Goal: Check status: Check status

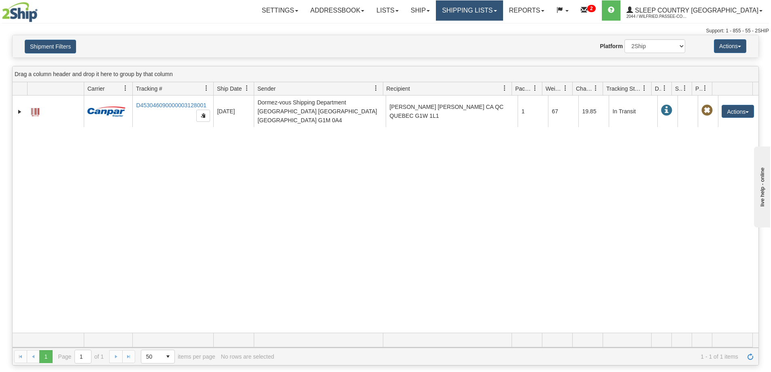
click at [502, 13] on link "Shipping lists" at bounding box center [469, 10] width 67 height 20
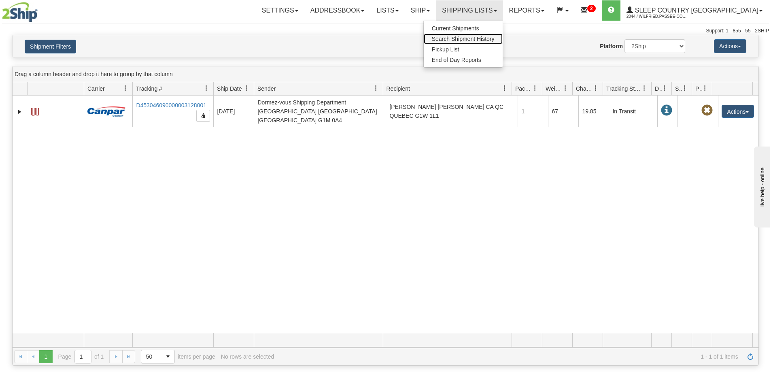
click at [494, 36] on span "Search Shipment History" at bounding box center [463, 39] width 63 height 6
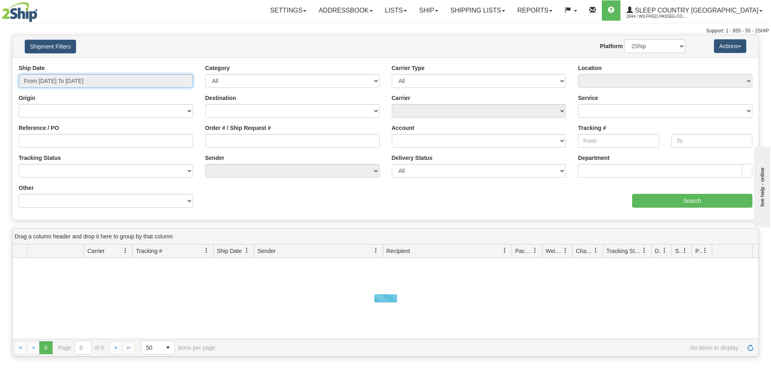
click at [66, 81] on input "From 10/07/2025 To 10/08/2025" at bounding box center [106, 81] width 174 height 14
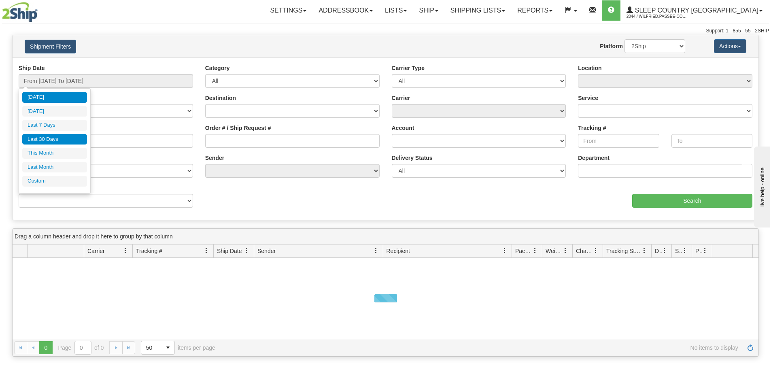
click at [58, 135] on li "Last 30 Days" at bounding box center [54, 139] width 65 height 11
type input "From 09/09/2025 To 10/08/2025"
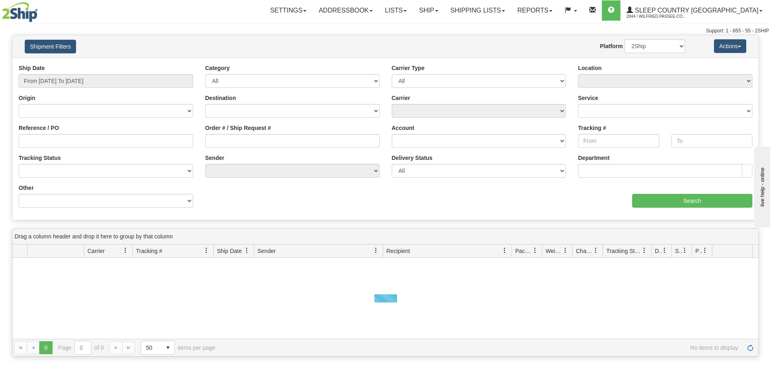
click at [265, 148] on div "Order # / Ship Request #" at bounding box center [292, 139] width 187 height 30
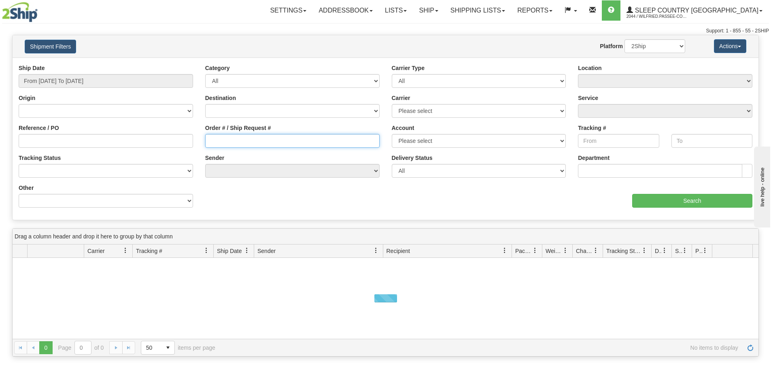
click at [286, 145] on input "Order # / Ship Request #" at bounding box center [292, 141] width 174 height 14
paste input "9002I156231"
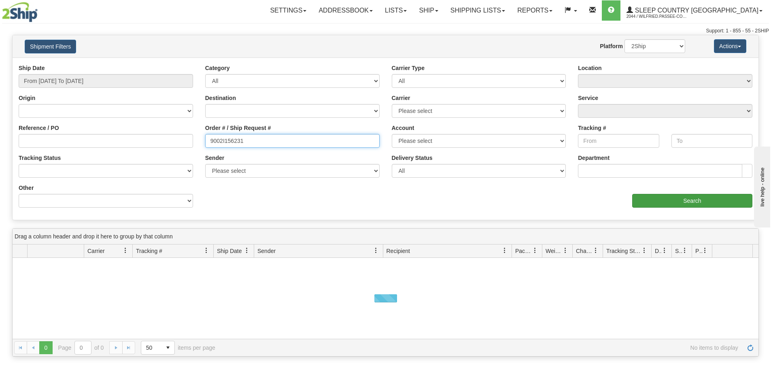
type input "9002I156231"
drag, startPoint x: 703, startPoint y: 206, endPoint x: 693, endPoint y: 200, distance: 12.1
click at [703, 206] on input "Search" at bounding box center [692, 201] width 120 height 14
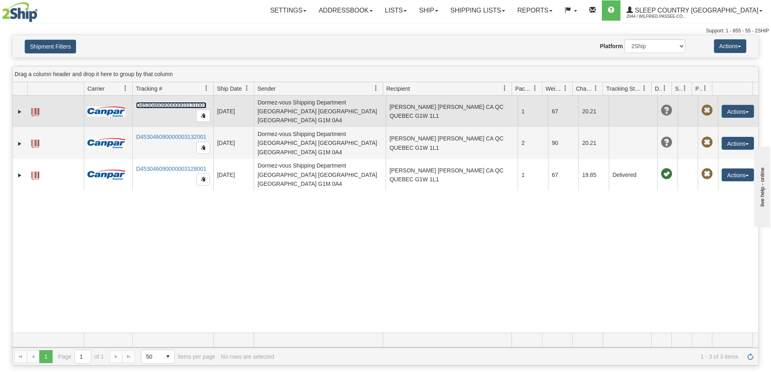
click at [159, 103] on link "D453046090000003131001" at bounding box center [171, 105] width 70 height 6
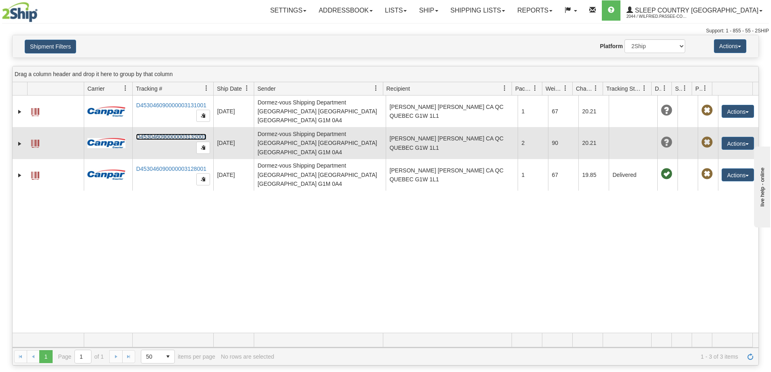
click at [175, 134] on link "D453046090000003132001" at bounding box center [171, 137] width 70 height 6
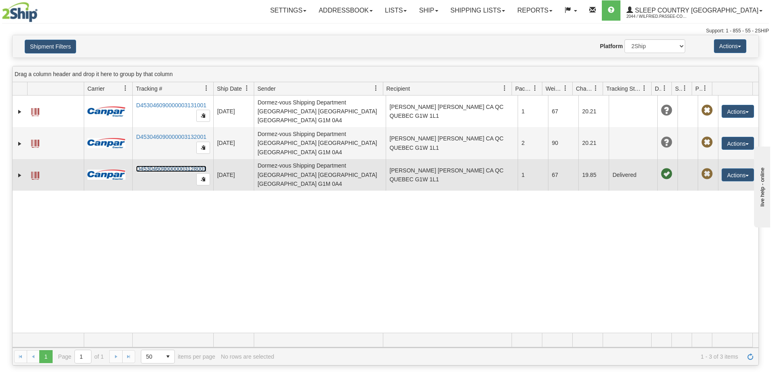
click at [176, 165] on link "D453046090000003128001" at bounding box center [171, 168] width 70 height 6
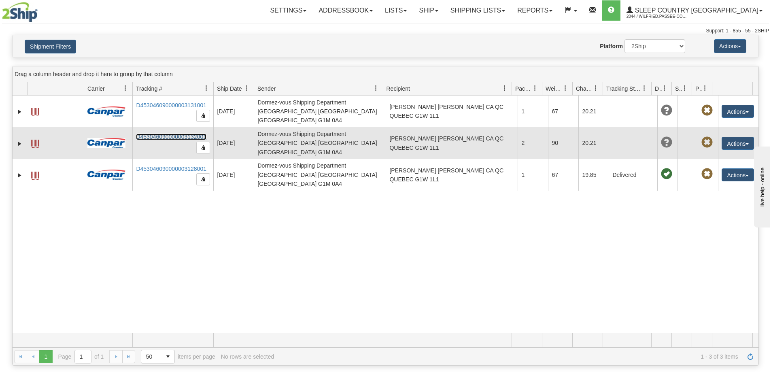
click at [163, 134] on link "D453046090000003132001" at bounding box center [171, 137] width 70 height 6
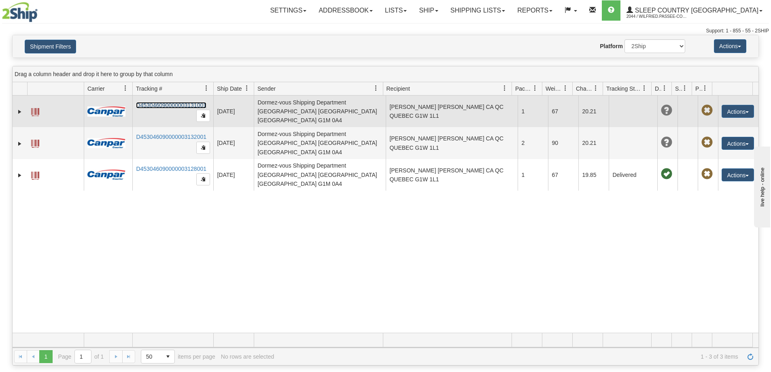
click at [174, 102] on link "D453046090000003131001" at bounding box center [171, 105] width 70 height 6
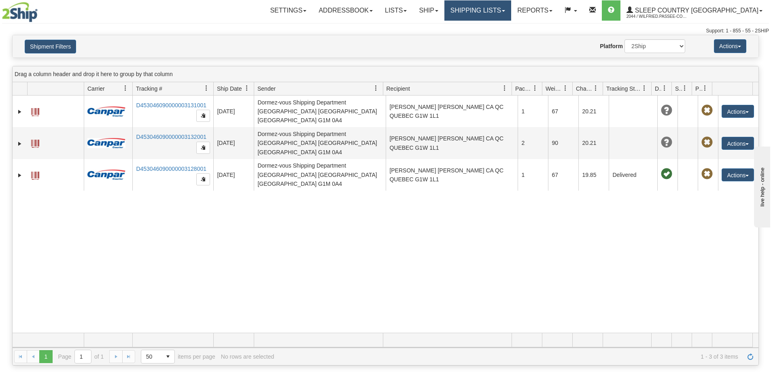
click at [511, 8] on link "Shipping lists" at bounding box center [477, 10] width 67 height 20
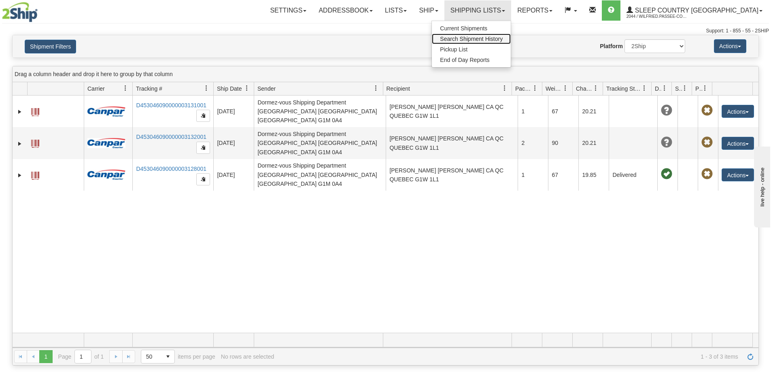
click at [502, 39] on span "Search Shipment History" at bounding box center [471, 39] width 63 height 6
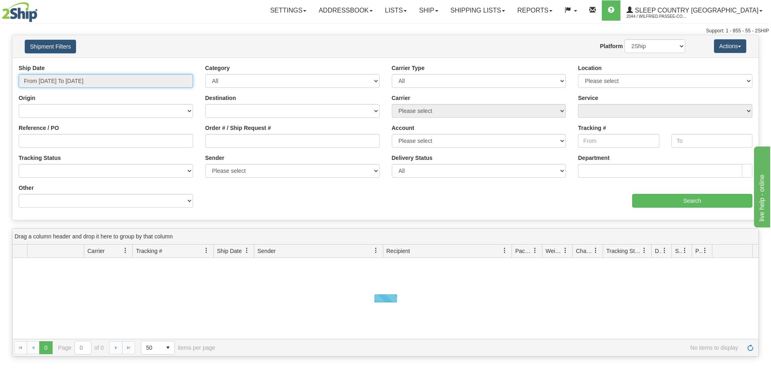
click at [80, 80] on input "From 10/07/2025 To 10/08/2025" at bounding box center [106, 81] width 174 height 14
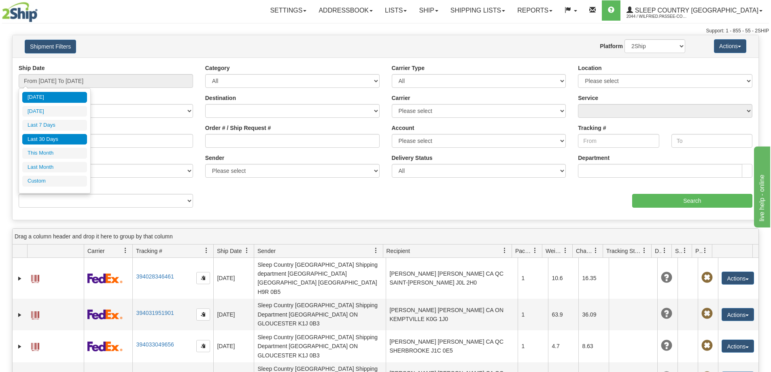
click at [57, 137] on li "Last 30 Days" at bounding box center [54, 139] width 65 height 11
type input "From 09/09/2025 To 10/08/2025"
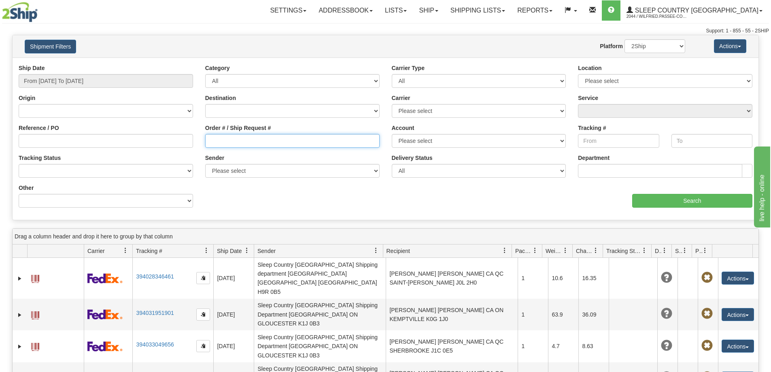
click at [223, 141] on input "Order # / Ship Request #" at bounding box center [292, 141] width 174 height 14
paste input "9002I144242"
type input "9002I144242"
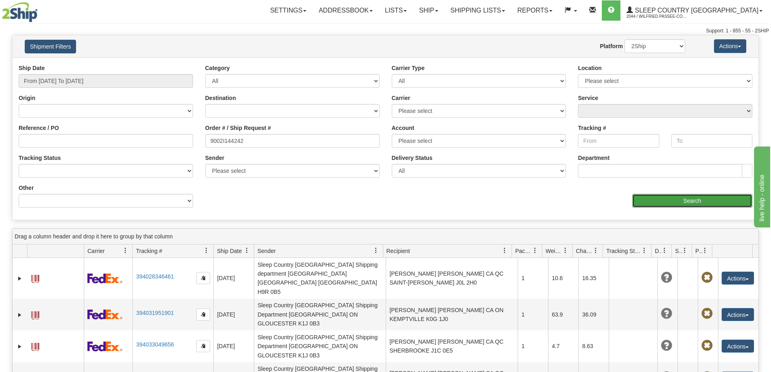
click at [640, 197] on input "Search" at bounding box center [692, 201] width 120 height 14
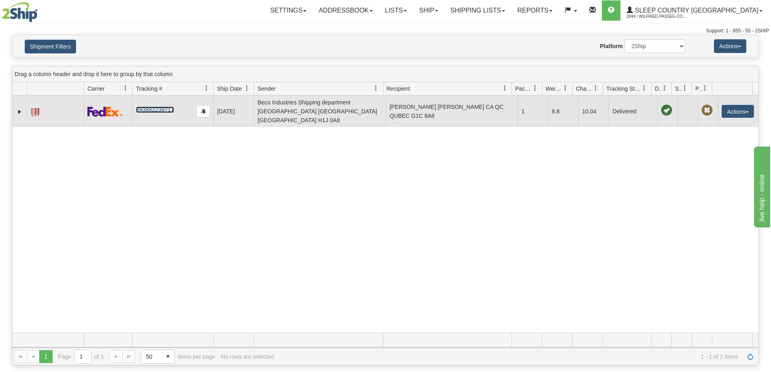
click at [165, 106] on link "393882238717" at bounding box center [155, 109] width 38 height 6
click at [739, 107] on button "Actions" at bounding box center [737, 111] width 32 height 13
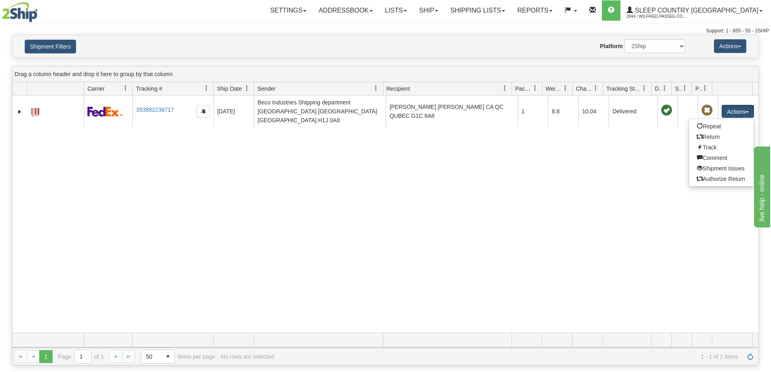
click at [276, 181] on div "31714524 2044 393882238717 10/03/2025 10/03/2025 01:39:56 PM Beco Industries Sh…" at bounding box center [386, 213] width 746 height 237
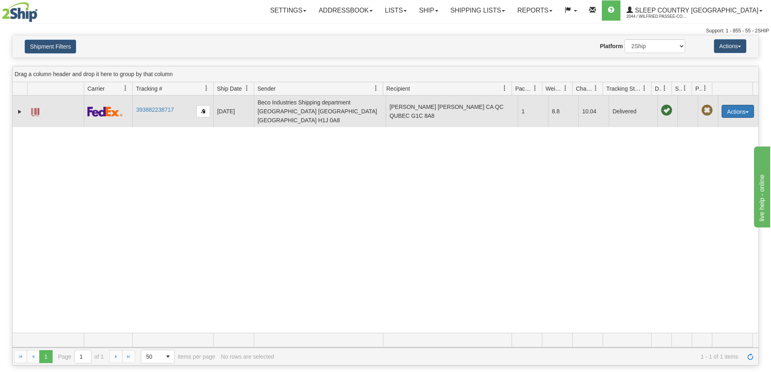
click at [733, 110] on button "Actions" at bounding box center [737, 111] width 32 height 13
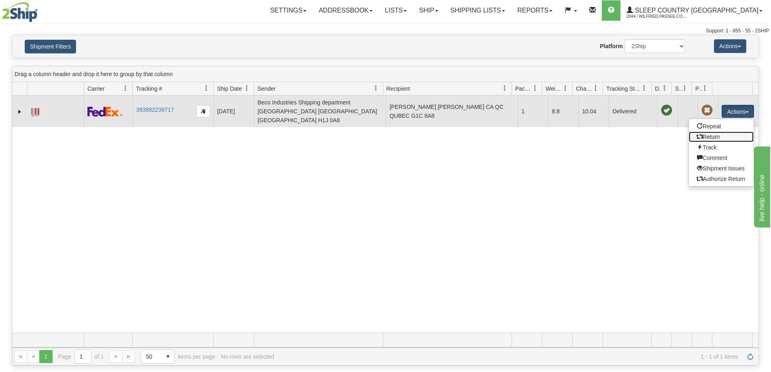
click at [712, 131] on link "Return" at bounding box center [721, 136] width 65 height 11
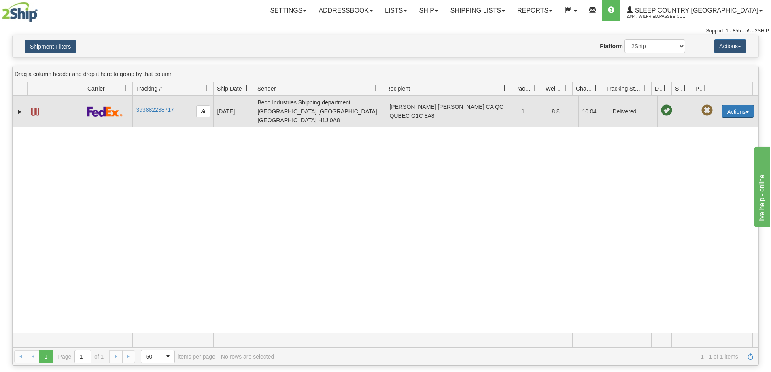
click at [727, 106] on button "Actions" at bounding box center [737, 111] width 32 height 13
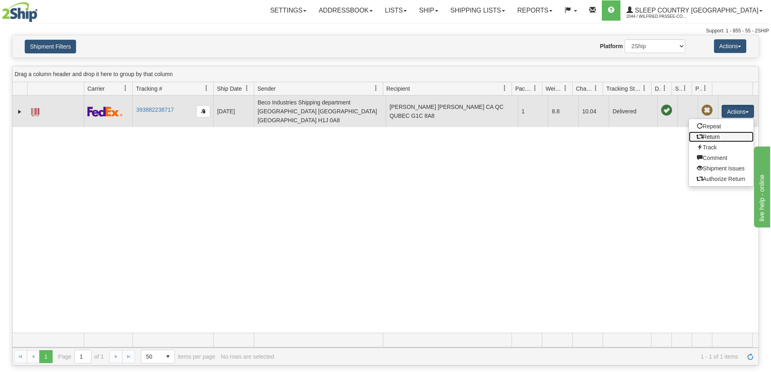
click at [704, 131] on link "Return" at bounding box center [721, 136] width 65 height 11
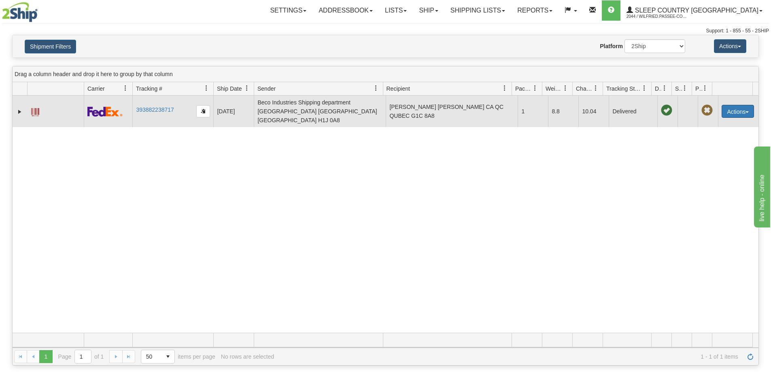
click at [728, 106] on button "Actions" at bounding box center [737, 111] width 32 height 13
click at [697, 134] on span at bounding box center [700, 137] width 6 height 6
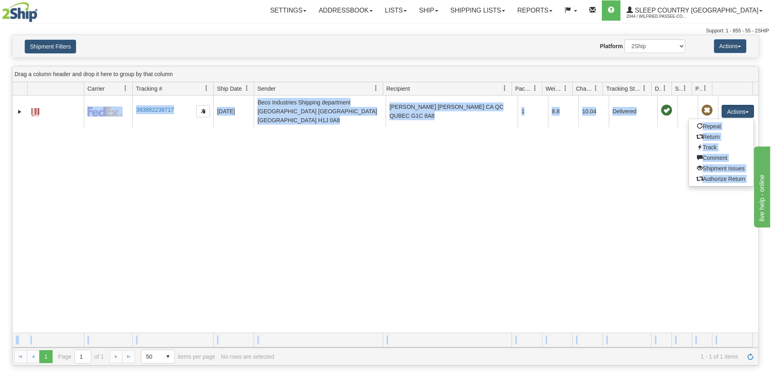
click at [694, 132] on div "31714524 2044 393882238717 10/03/2025 10/03/2025 01:39:56 PM Beco Industries Sh…" at bounding box center [386, 213] width 746 height 237
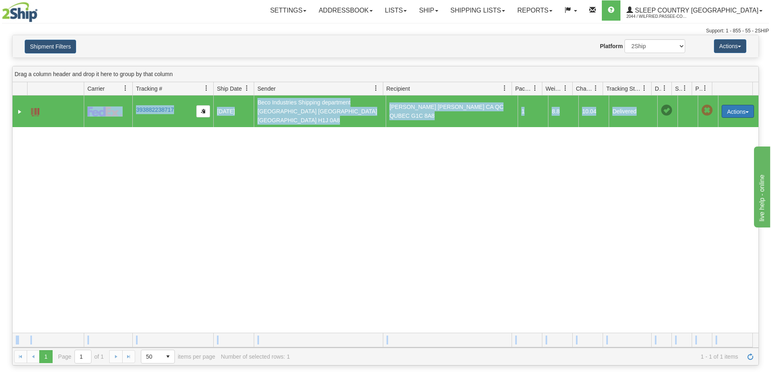
click at [727, 106] on button "Actions" at bounding box center [737, 111] width 32 height 13
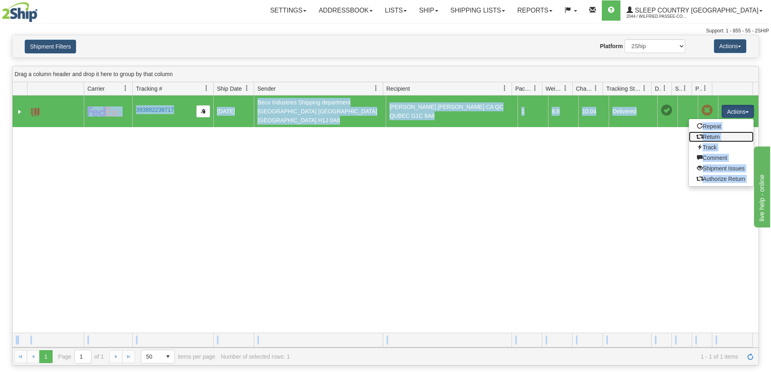
click at [702, 131] on link "Return" at bounding box center [721, 136] width 65 height 11
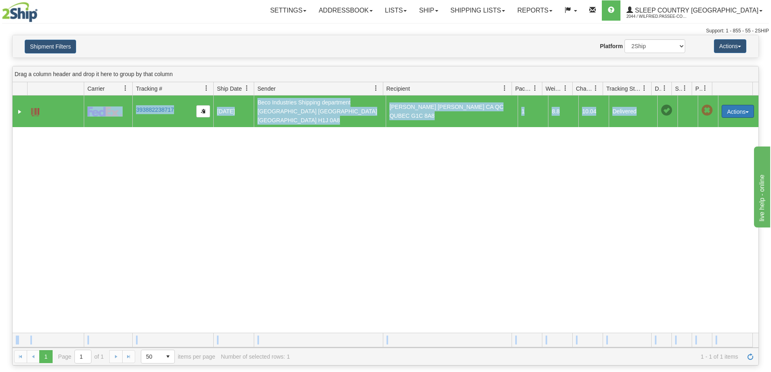
click at [736, 109] on button "Actions" at bounding box center [737, 111] width 32 height 13
click at [697, 134] on span at bounding box center [700, 137] width 6 height 6
click at [724, 105] on button "Actions" at bounding box center [737, 111] width 32 height 13
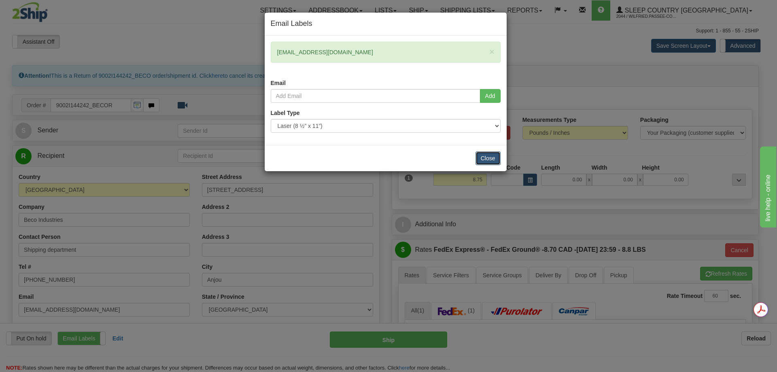
click at [489, 160] on button "Close" at bounding box center [487, 158] width 25 height 14
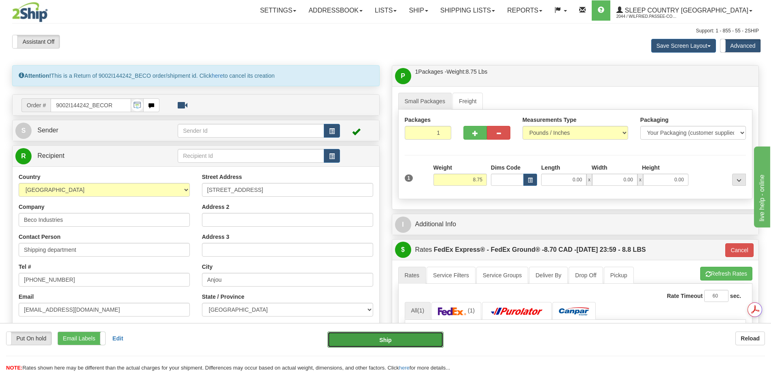
click at [413, 338] on button "Ship" at bounding box center [385, 339] width 116 height 16
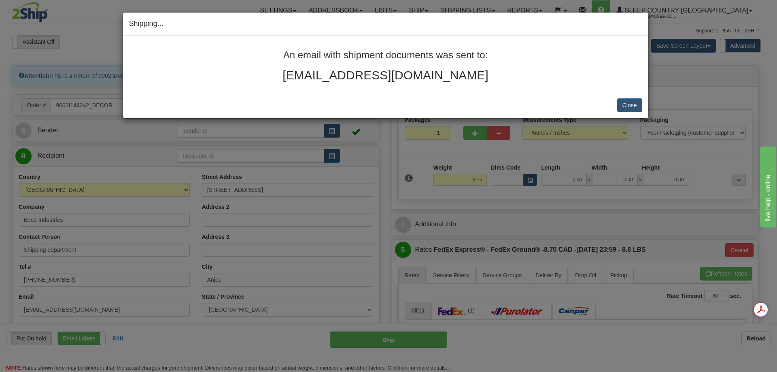
drag, startPoint x: 475, startPoint y: 75, endPoint x: 287, endPoint y: 73, distance: 188.1
click at [287, 73] on h2 "chantalgagnon1964@gmail.com" at bounding box center [385, 74] width 513 height 13
click at [482, 73] on h2 "chantalgagnon1964@gmail.com" at bounding box center [385, 74] width 513 height 13
drag, startPoint x: 482, startPoint y: 73, endPoint x: 300, endPoint y: 70, distance: 182.5
click at [300, 70] on h2 "chantalgagnon1964@gmail.com" at bounding box center [385, 74] width 513 height 13
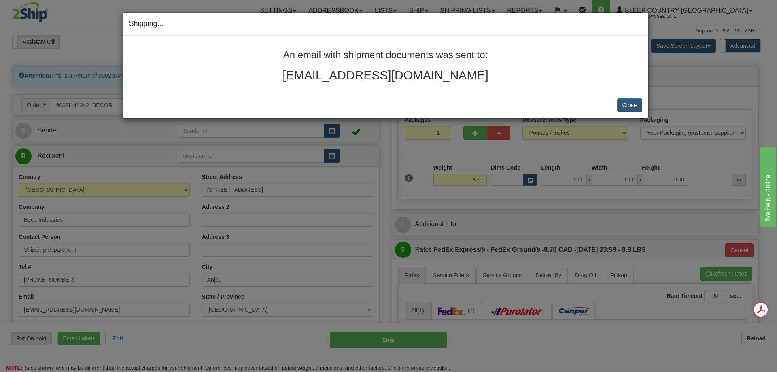
copy h2 "chantalgagnon1964@gmail.com"
click at [632, 109] on button "Close" at bounding box center [629, 105] width 25 height 14
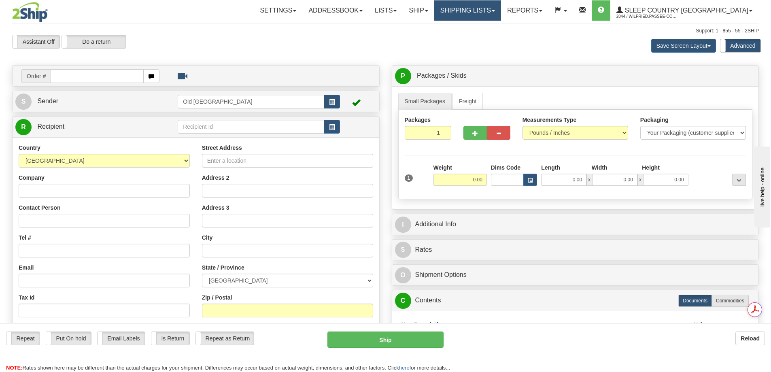
click at [488, 9] on link "Shipping lists" at bounding box center [467, 10] width 67 height 20
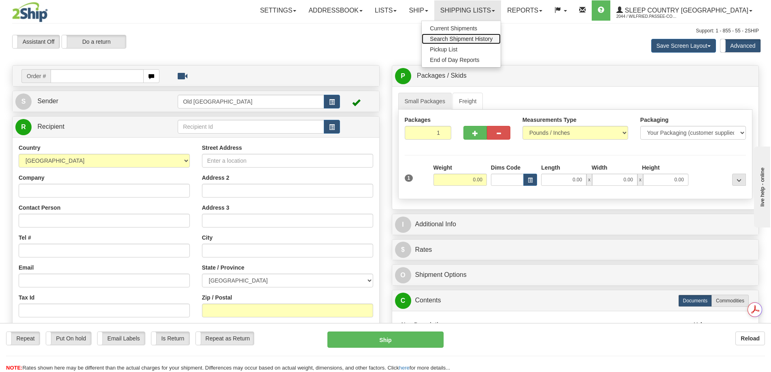
click at [492, 37] on span "Search Shipment History" at bounding box center [461, 39] width 63 height 6
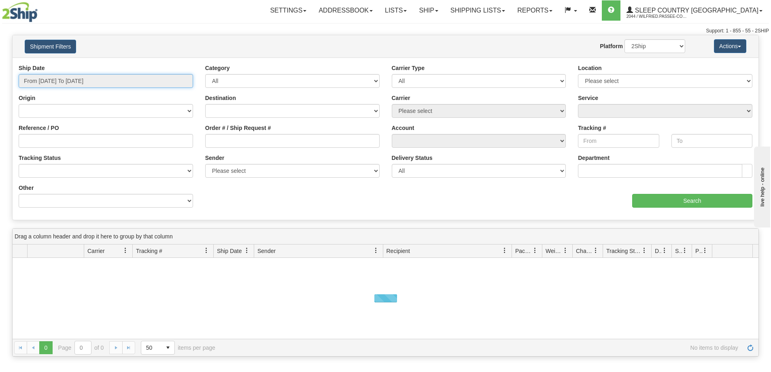
click at [87, 82] on input "From [DATE] To [DATE]" at bounding box center [106, 81] width 174 height 14
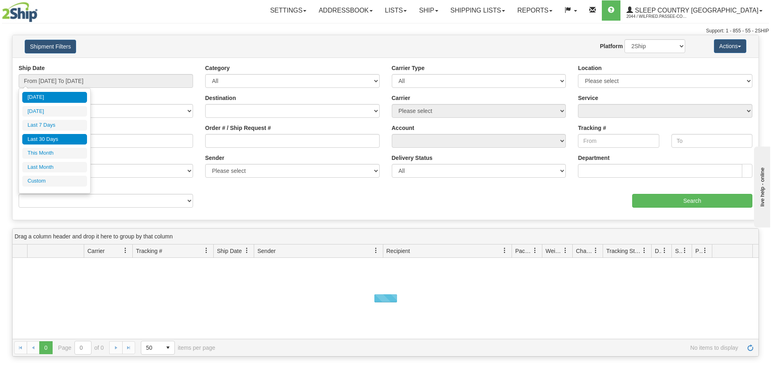
click at [63, 141] on li "Last 30 Days" at bounding box center [54, 139] width 65 height 11
type input "From [DATE] To [DATE]"
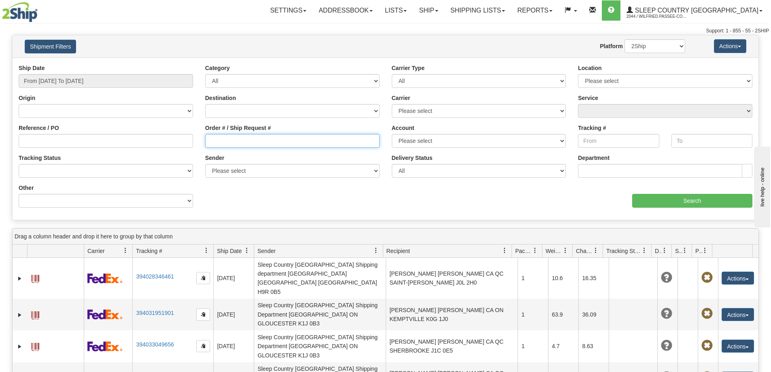
click at [263, 140] on input "Order # / Ship Request #" at bounding box center [292, 141] width 174 height 14
paste input "9002I156231"
type input "9002I156231"
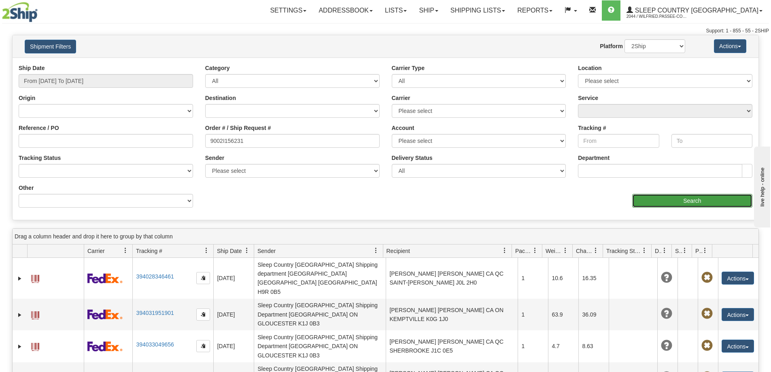
click at [686, 204] on input "Search" at bounding box center [692, 201] width 120 height 14
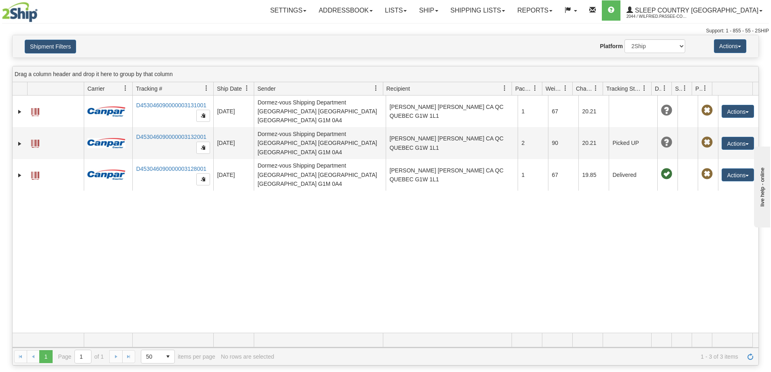
click at [262, 227] on div "31746048 2044 D453046090000003131001 10/08/2025 10/08/2025 01:34:34 PM Dormez-v…" at bounding box center [386, 213] width 746 height 237
click at [499, 11] on link "Shipping lists" at bounding box center [477, 10] width 67 height 20
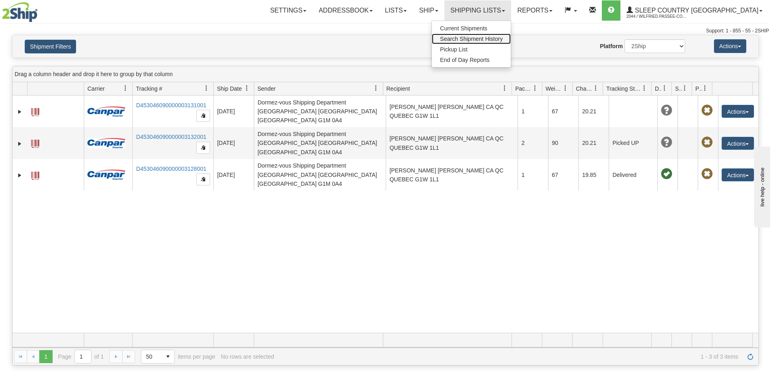
click at [502, 37] on span "Search Shipment History" at bounding box center [471, 39] width 63 height 6
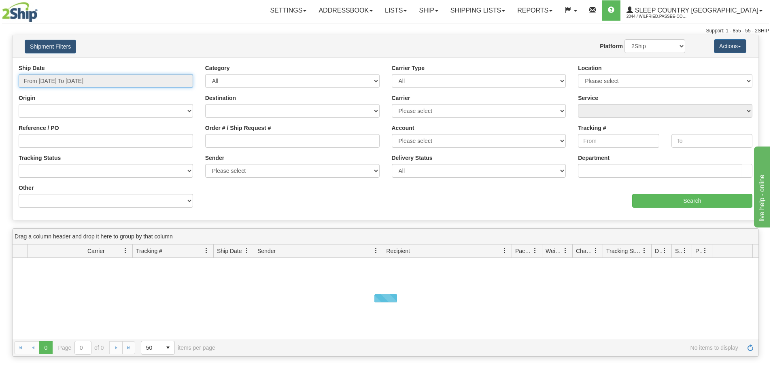
click at [87, 84] on input "From [DATE] To [DATE]" at bounding box center [106, 81] width 174 height 14
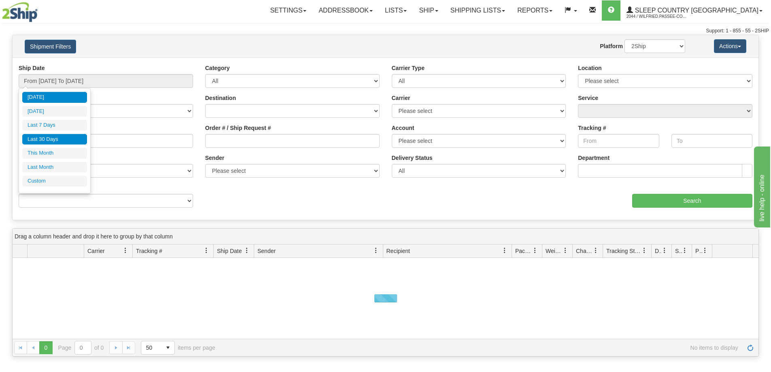
click at [62, 142] on li "Last 30 Days" at bounding box center [54, 139] width 65 height 11
type input "From [DATE] To [DATE]"
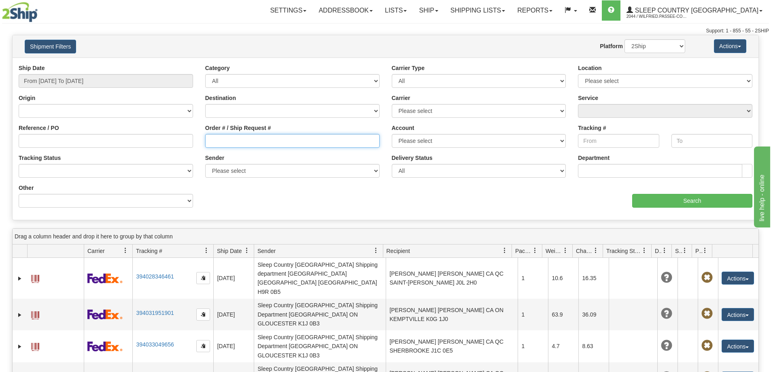
click at [253, 136] on input "Order # / Ship Request #" at bounding box center [292, 141] width 174 height 14
paste input "9000I102889"
type input "9000I102889"
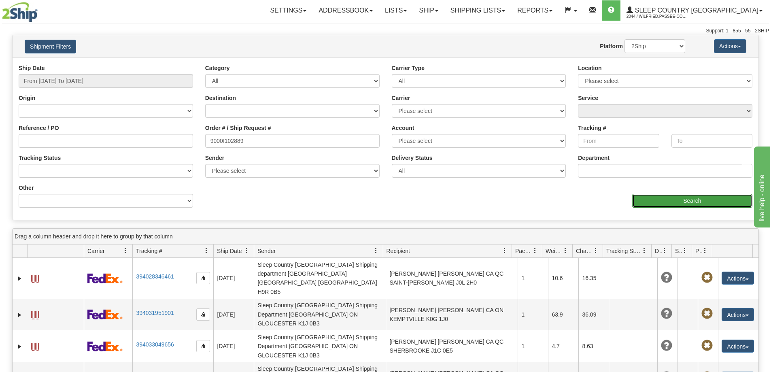
click at [652, 203] on input "Search" at bounding box center [692, 201] width 120 height 14
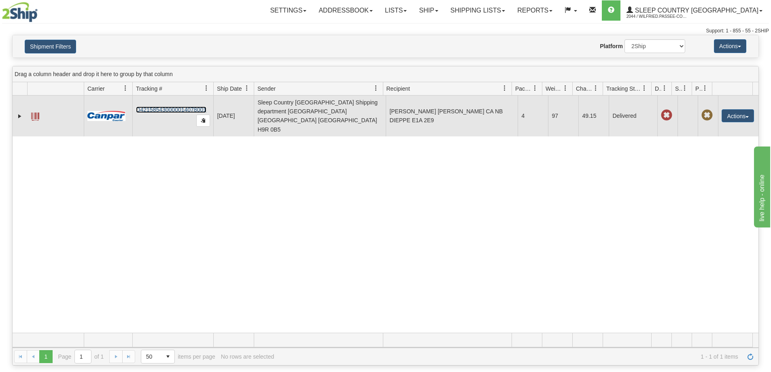
click at [183, 106] on link "D421585430000014078001" at bounding box center [171, 109] width 70 height 6
click at [36, 112] on span at bounding box center [35, 116] width 8 height 8
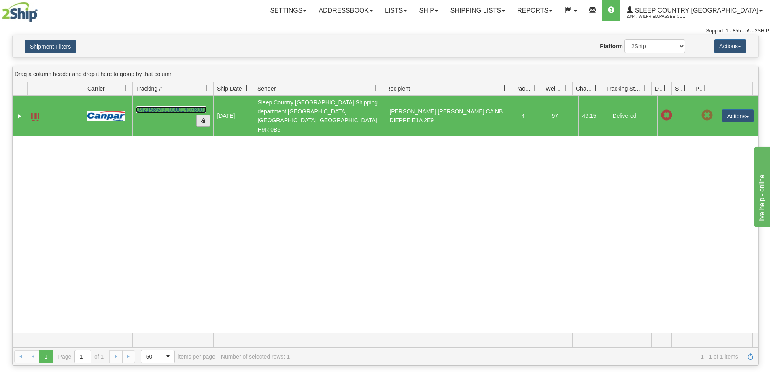
click at [204, 118] on span "button" at bounding box center [203, 120] width 5 height 5
click at [203, 118] on span "button" at bounding box center [203, 120] width 5 height 5
click at [185, 106] on link "D421585430000014078001" at bounding box center [171, 109] width 70 height 6
